Goal: Find specific page/section: Find specific page/section

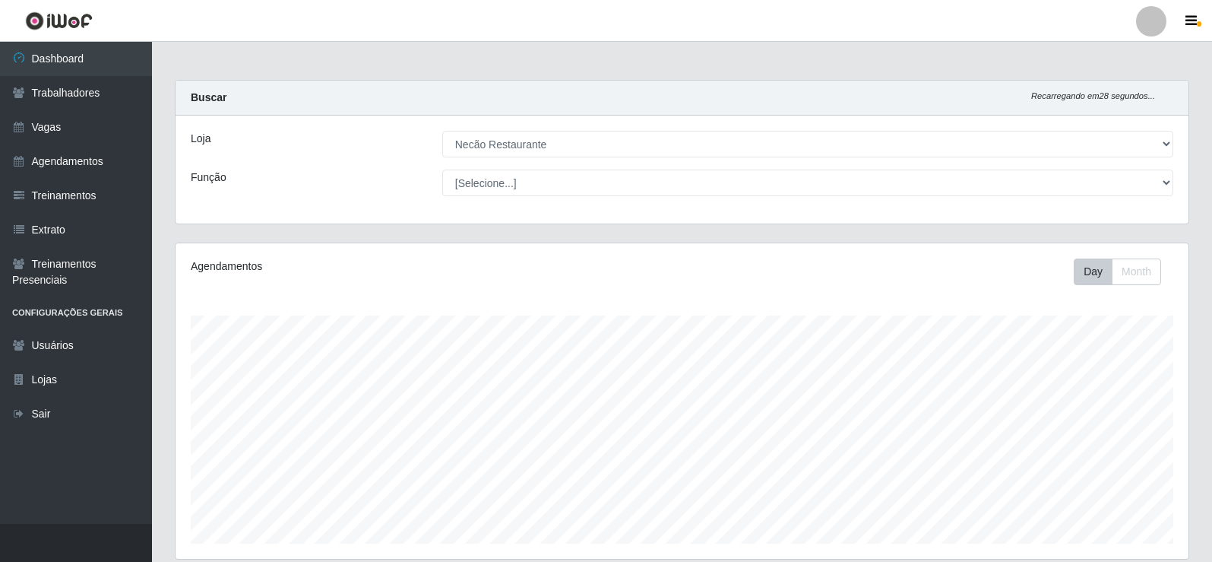
select select "334"
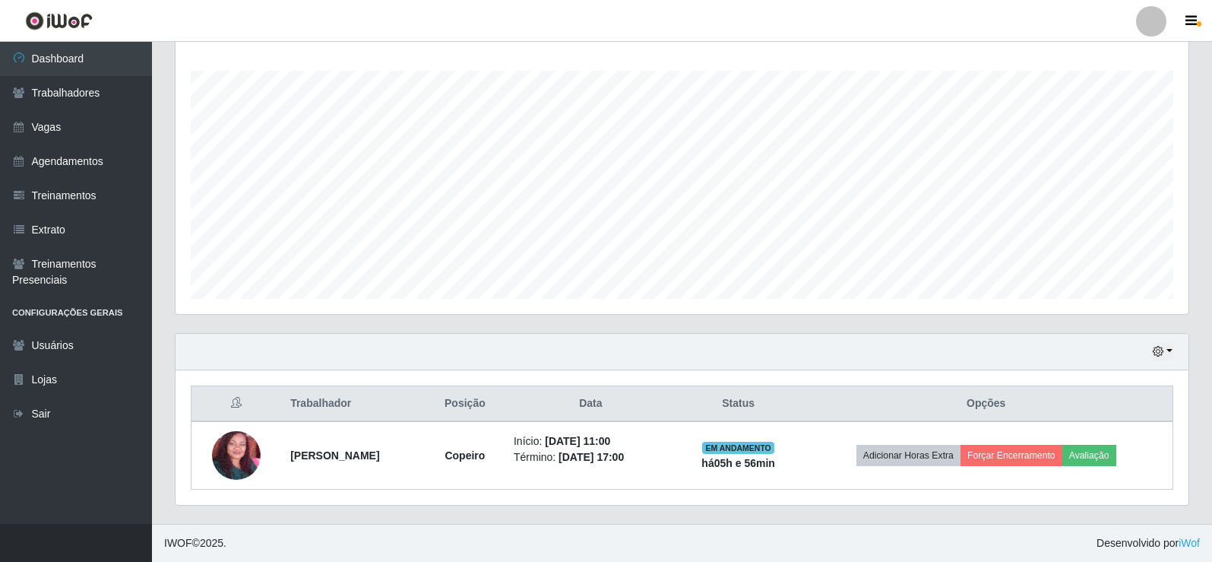
scroll to position [315, 1013]
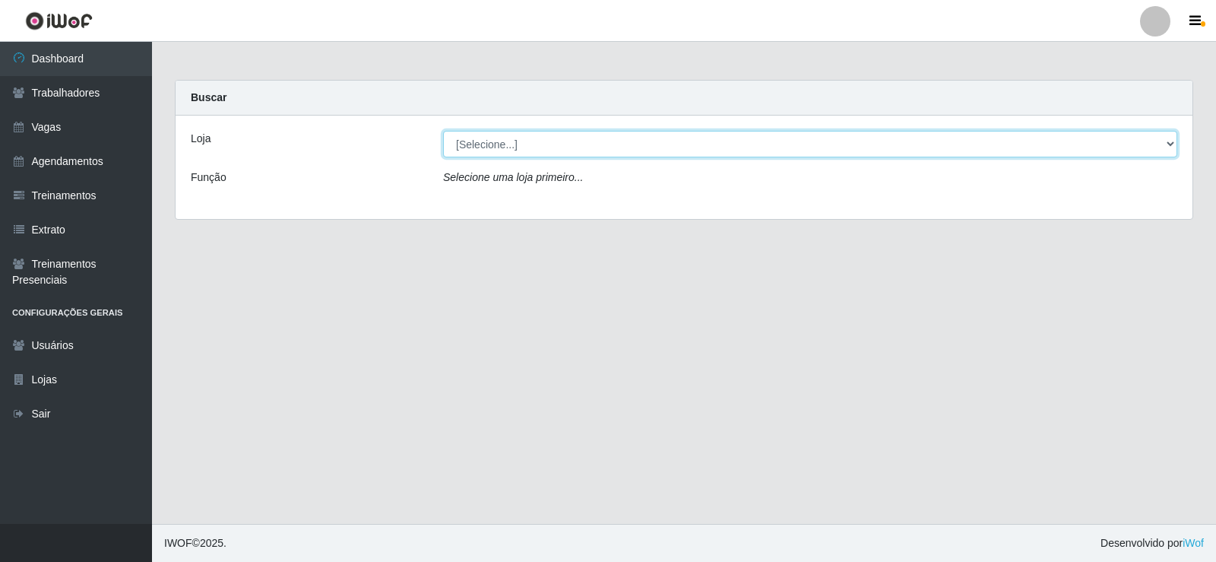
click at [512, 150] on select "[Selecione...] Necão Restaurante" at bounding box center [810, 144] width 734 height 27
select select "334"
click at [443, 131] on select "[Selecione...] Necão Restaurante" at bounding box center [810, 144] width 734 height 27
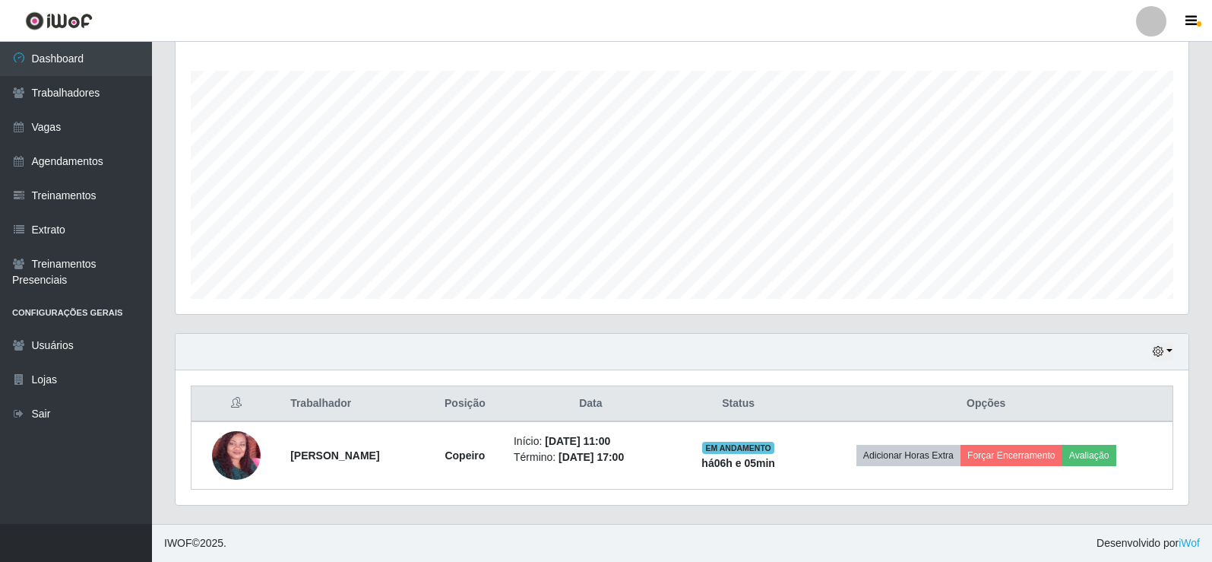
scroll to position [177, 0]
